Goal: Information Seeking & Learning: Learn about a topic

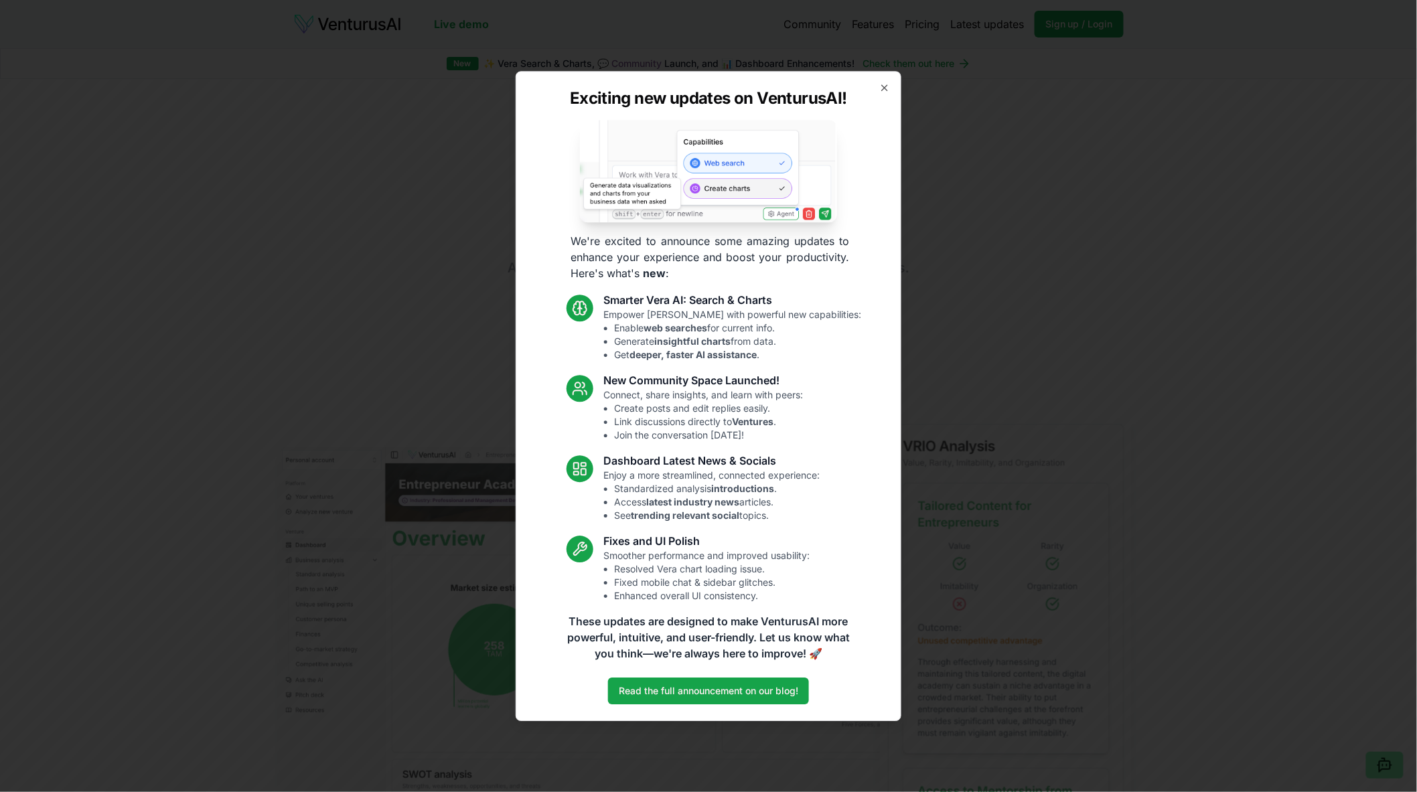
click at [880, 97] on div "Exciting new updates on VenturusAI! We're excited to announce some amazing upda…" at bounding box center [709, 396] width 386 height 650
click at [883, 86] on icon "button" at bounding box center [884, 87] width 5 height 5
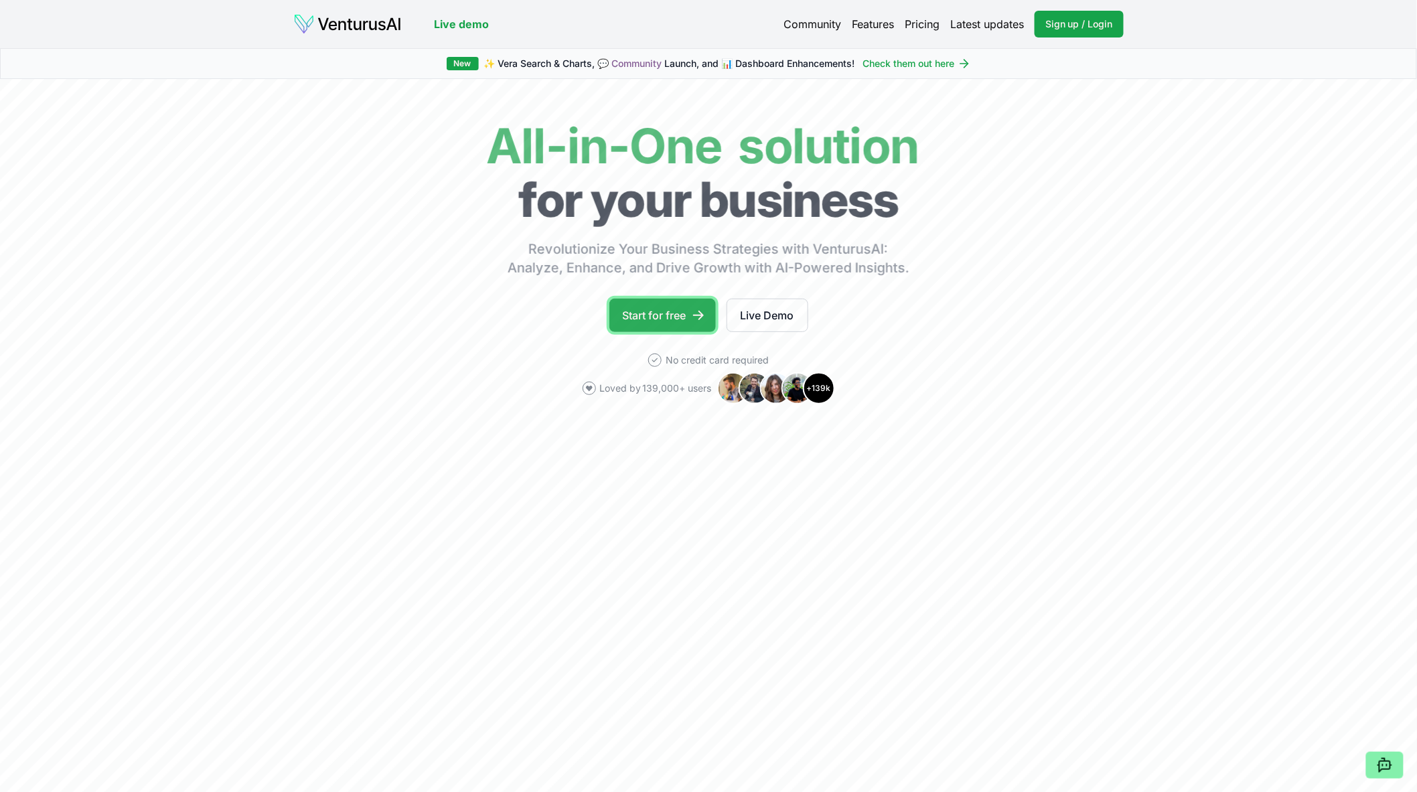
click at [668, 312] on link "Start for free" at bounding box center [662, 315] width 106 height 33
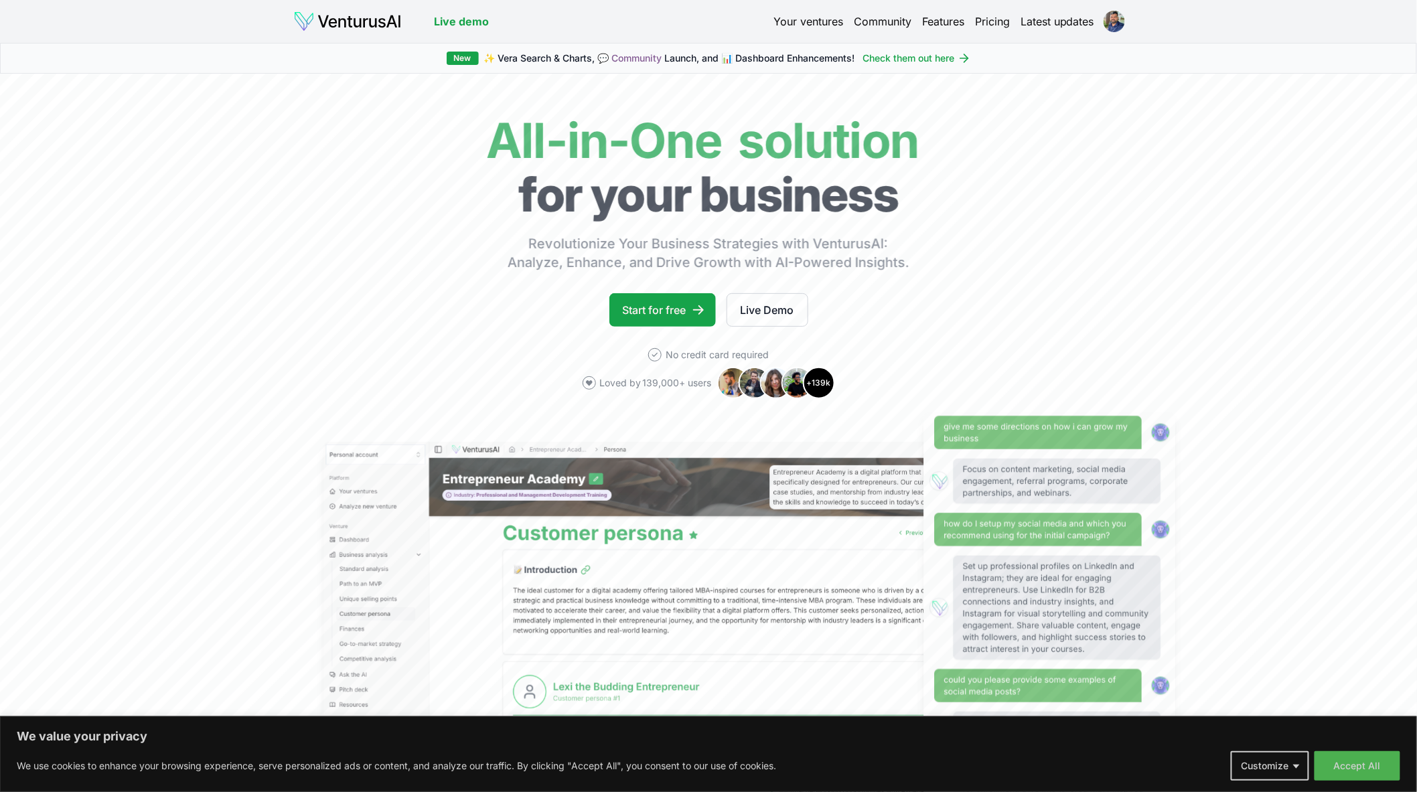
click at [800, 25] on link "Your ventures" at bounding box center [808, 21] width 70 height 16
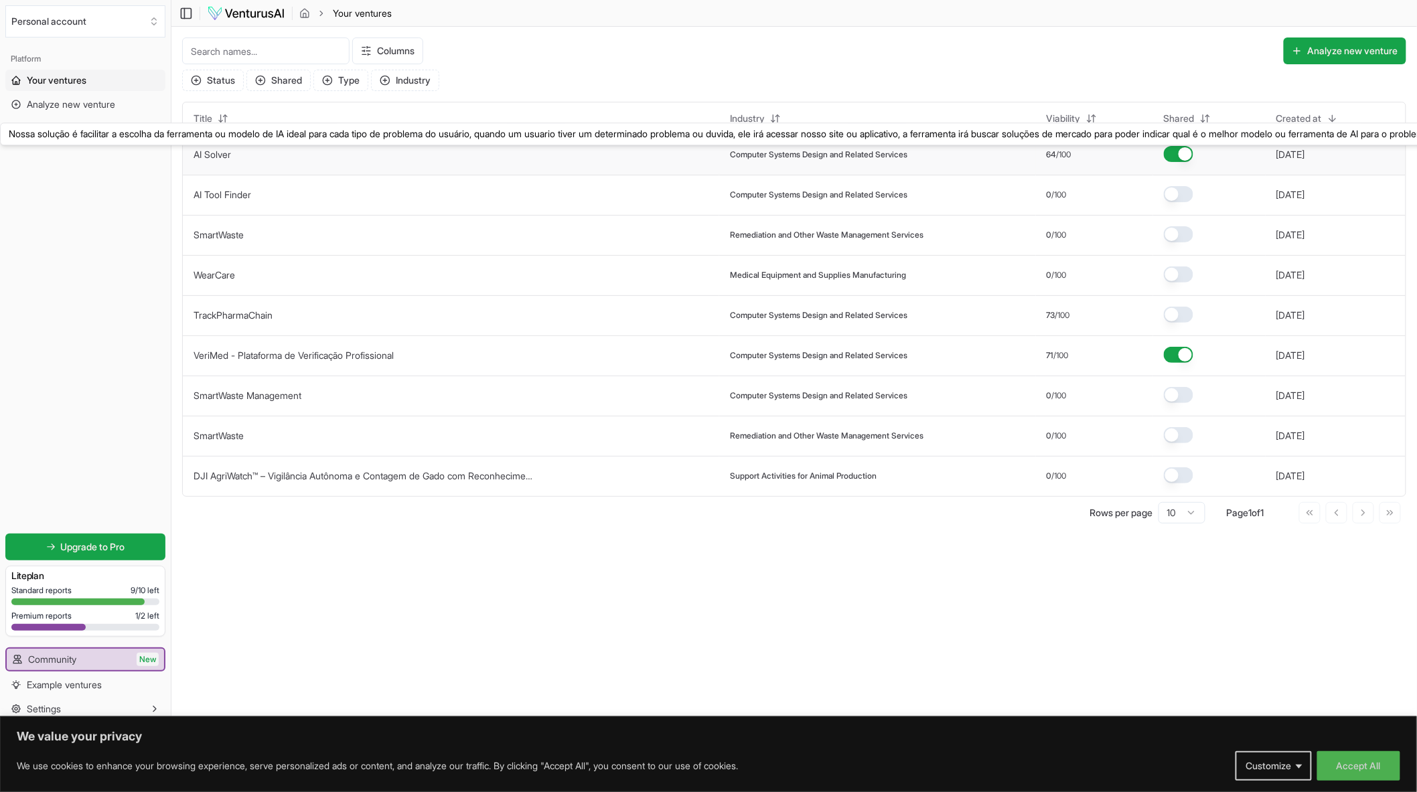
click at [224, 155] on link "AI Solver" at bounding box center [213, 154] width 38 height 11
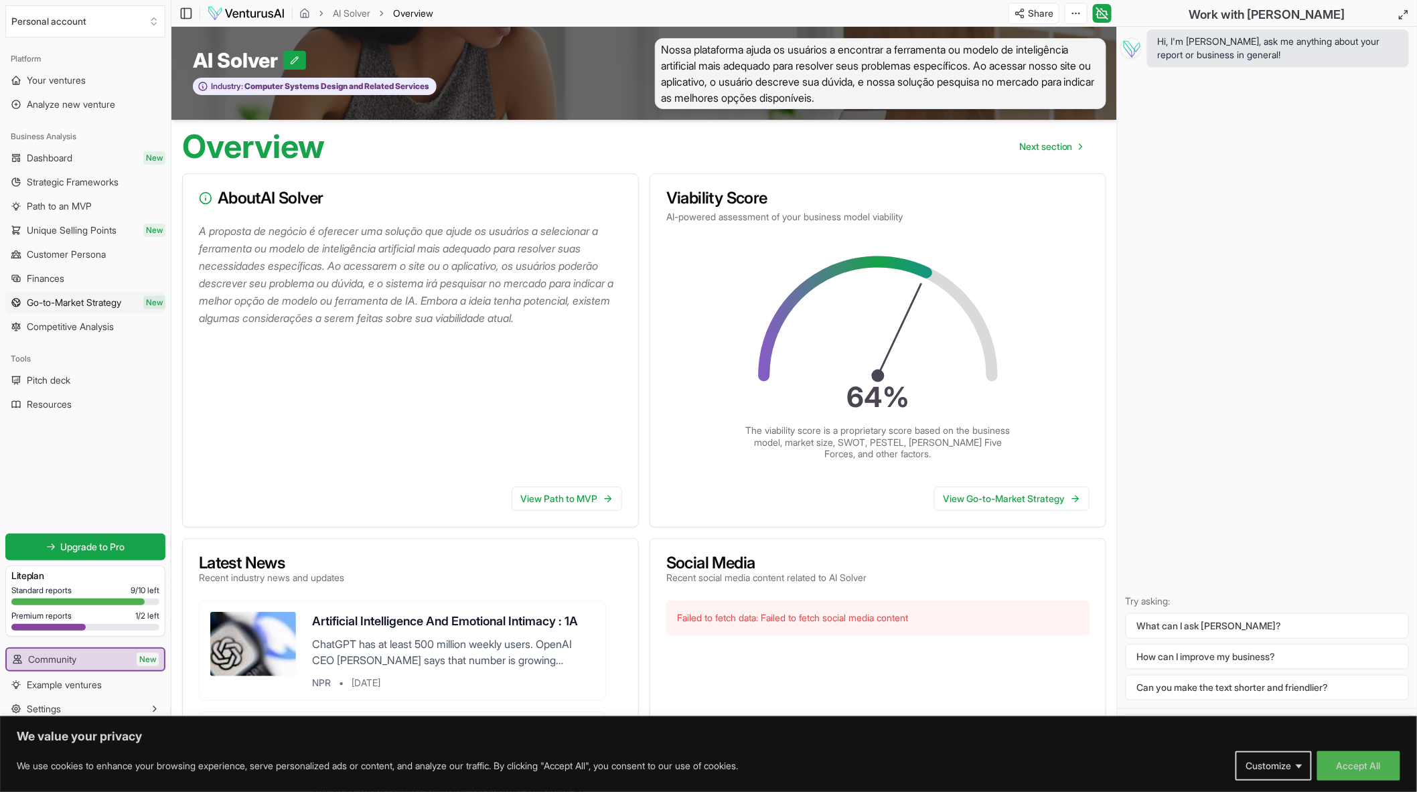
click at [64, 299] on span "Go-to-Market Strategy" at bounding box center [74, 302] width 94 height 13
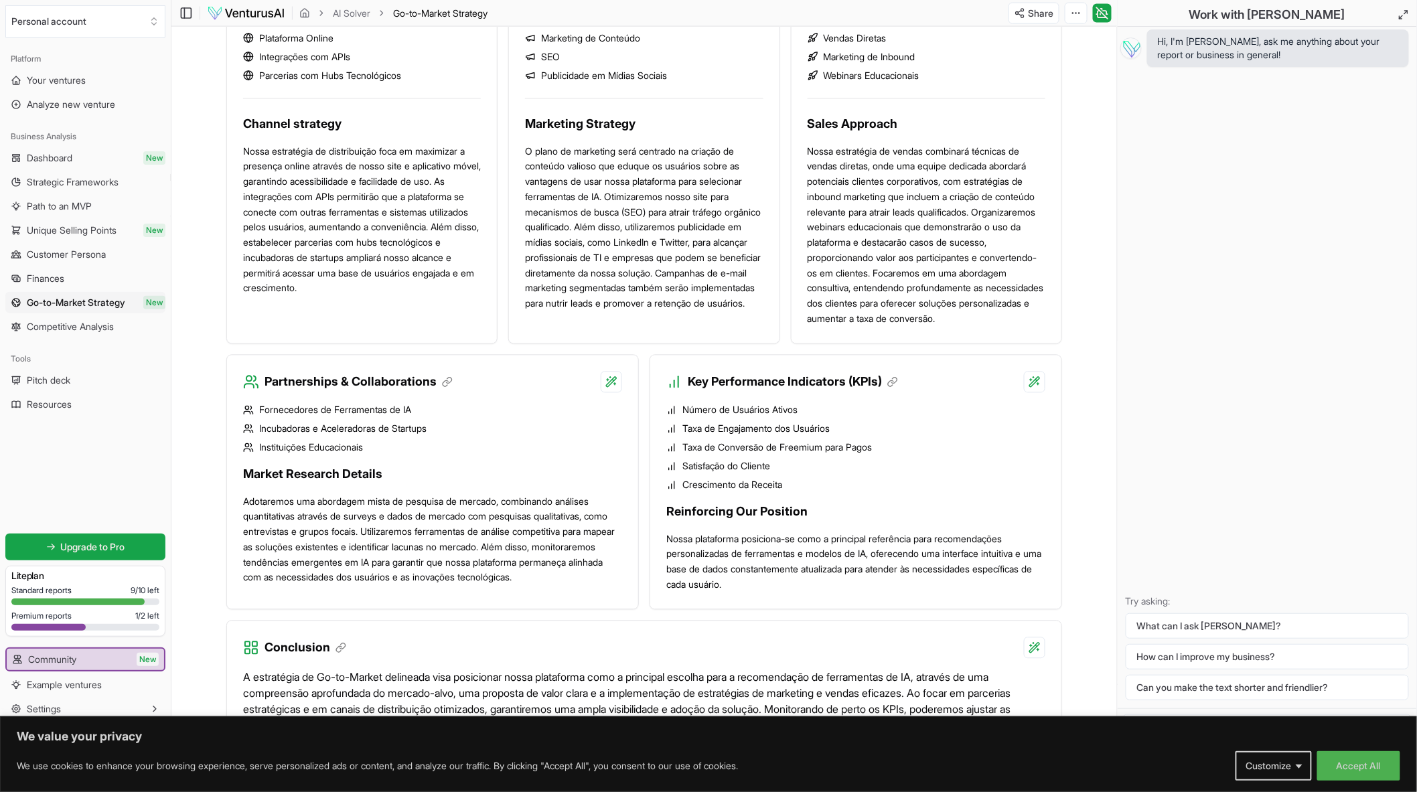
scroll to position [982, 0]
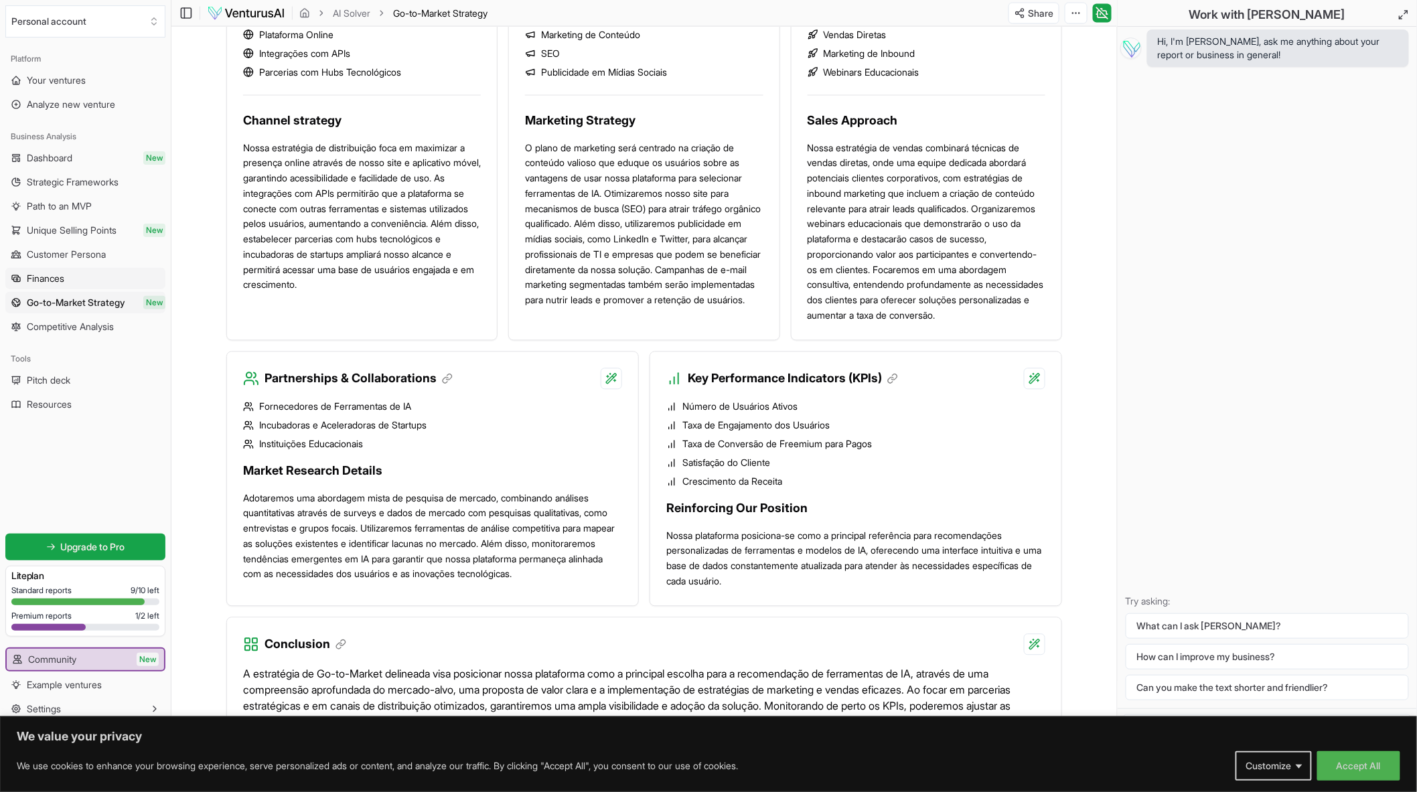
click at [78, 275] on link "Finances" at bounding box center [85, 278] width 160 height 21
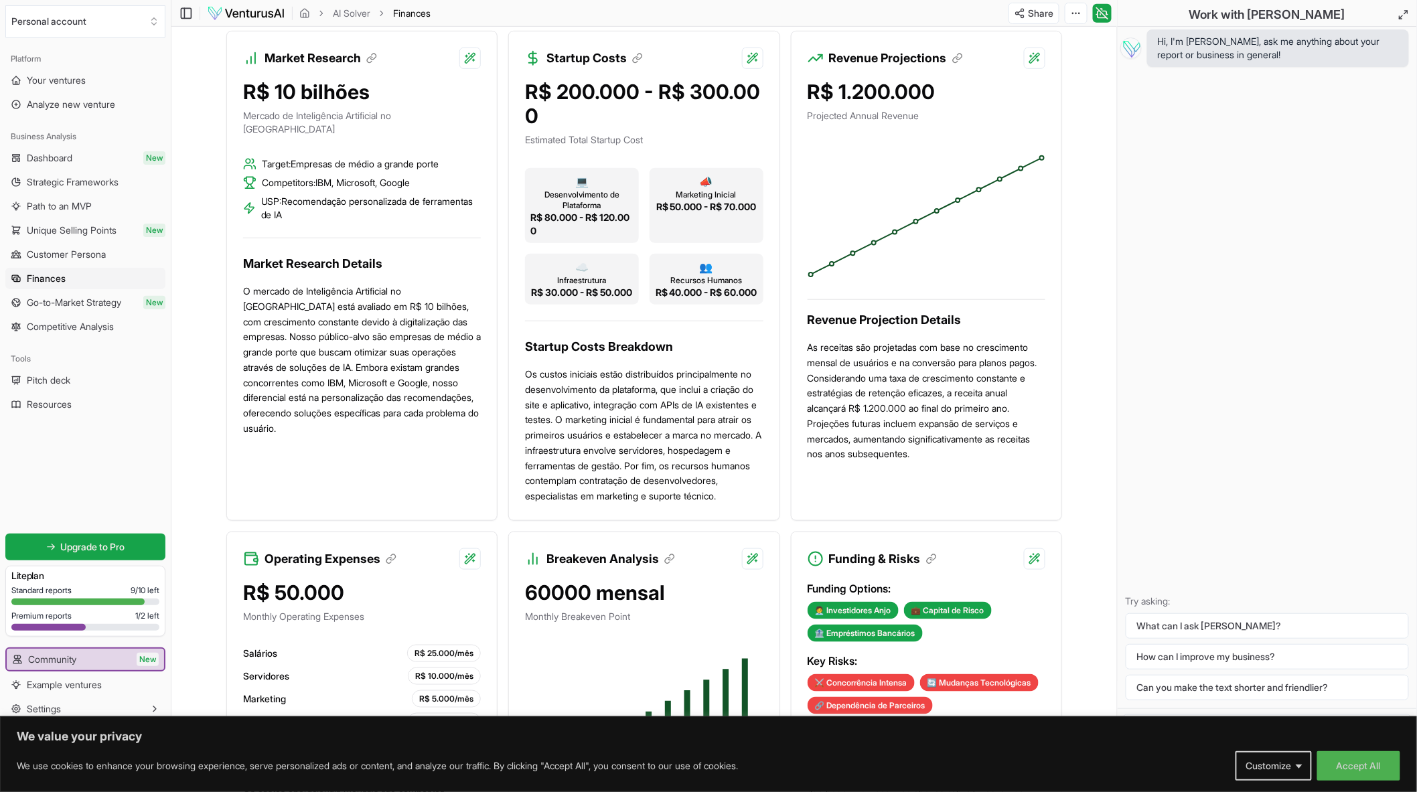
scroll to position [329, 0]
